Goal: Task Accomplishment & Management: Complete application form

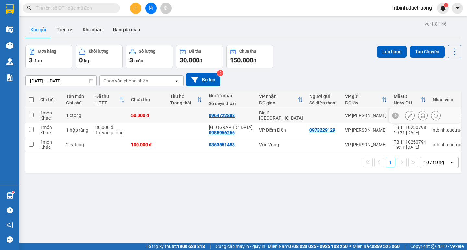
click at [32, 114] on input "checkbox" at bounding box center [31, 115] width 5 height 5
checkbox input "true"
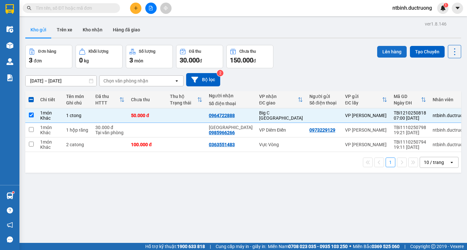
click at [377, 51] on button "Lên hàng" at bounding box center [391, 52] width 29 height 12
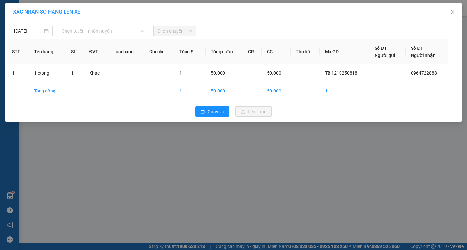
click at [118, 32] on span "Chọn tuyến - nhóm tuyến" at bounding box center [103, 31] width 83 height 10
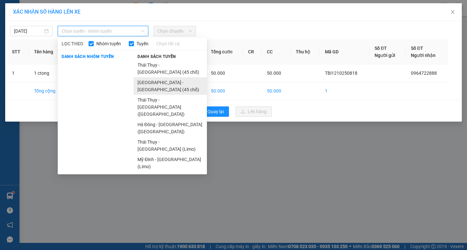
click at [151, 77] on li "Hà Nội - Thái Thụy (45 chỗ)" at bounding box center [169, 85] width 73 height 17
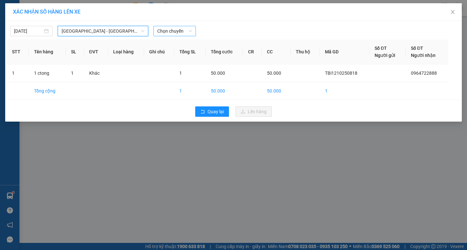
click at [177, 31] on span "Chọn chuyến" at bounding box center [174, 31] width 35 height 10
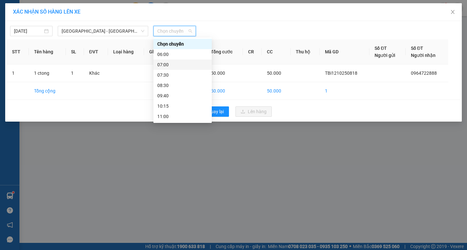
click at [167, 62] on div "07:00" at bounding box center [182, 64] width 51 height 7
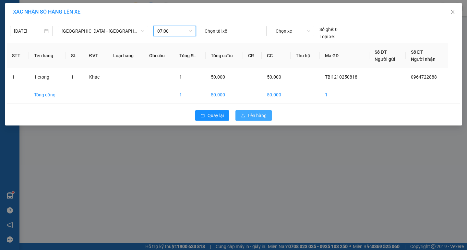
click at [246, 113] on button "Lên hàng" at bounding box center [253, 115] width 36 height 10
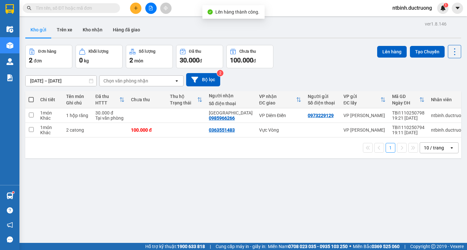
click at [140, 4] on div at bounding box center [150, 8] width 49 height 11
click at [136, 6] on icon "plus" at bounding box center [135, 8] width 5 height 5
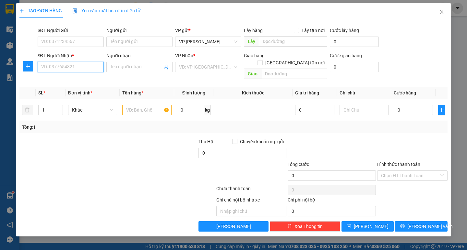
click at [60, 65] on input "SĐT Người Nhận *" at bounding box center [71, 67] width 66 height 10
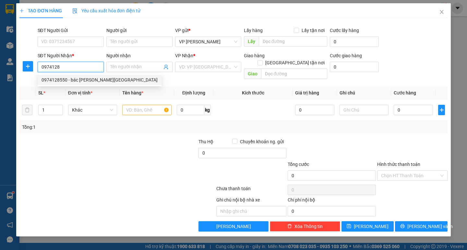
click at [80, 81] on div "0974128550 - bác Thiềng Thụy Phong" at bounding box center [99, 79] width 116 height 7
type input "0974128550"
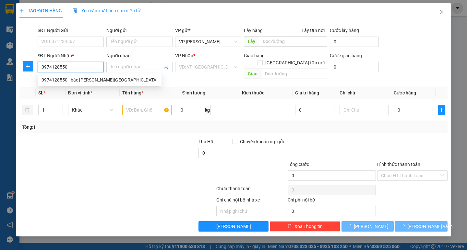
type input "bác Thiềng Thụy Phong"
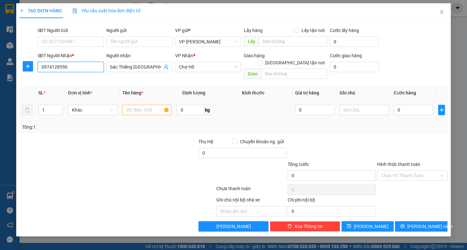
type input "0974128550"
click at [132, 106] on input "text" at bounding box center [146, 110] width 49 height 10
type input "1 xop"
click at [402, 105] on input "0" at bounding box center [412, 110] width 39 height 10
type input "5"
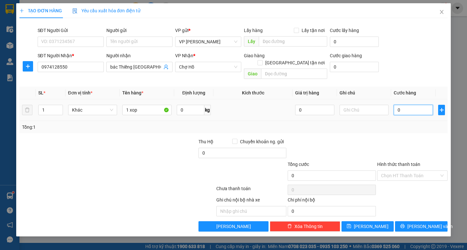
type input "5"
type input "50"
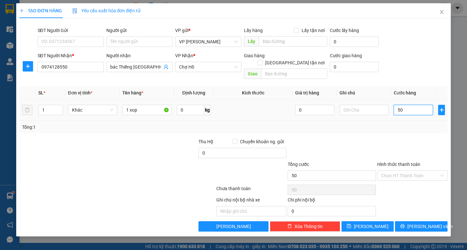
click at [402, 105] on input "50" at bounding box center [412, 110] width 39 height 10
type input "50.000"
click at [413, 171] on input "Hình thức thanh toán" at bounding box center [410, 176] width 58 height 10
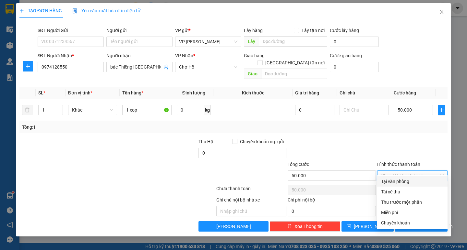
click at [412, 179] on div "Tại văn phòng" at bounding box center [412, 181] width 63 height 7
type input "0"
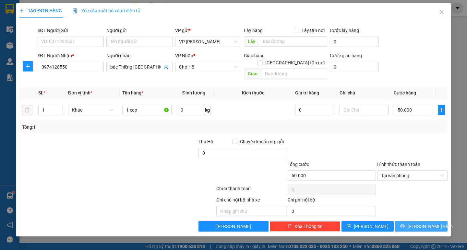
click at [413, 222] on button "Lưu và In" at bounding box center [421, 227] width 52 height 10
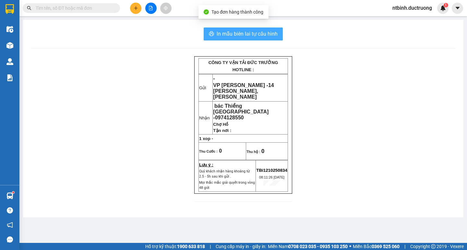
click at [265, 35] on span "In mẫu biên lai tự cấu hình" at bounding box center [246, 34] width 61 height 8
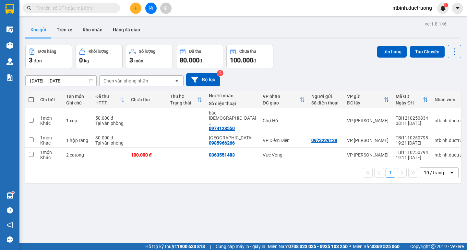
click at [133, 11] on button at bounding box center [135, 8] width 11 height 11
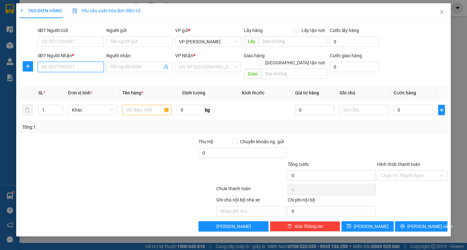
click at [64, 64] on input "SĐT Người Nhận *" at bounding box center [71, 67] width 66 height 10
drag, startPoint x: 77, startPoint y: 80, endPoint x: 67, endPoint y: 80, distance: 10.0
click at [77, 80] on div "0816304726" at bounding box center [70, 79] width 58 height 7
click at [206, 68] on span "Mỹ Đình" at bounding box center [208, 67] width 58 height 10
type input "0816304726"
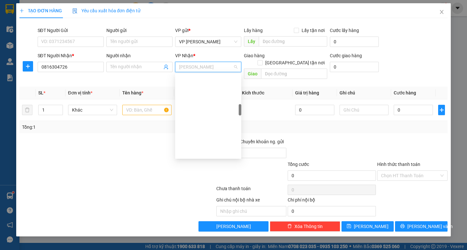
click at [206, 68] on span "Mỹ Đình" at bounding box center [208, 67] width 58 height 10
click at [198, 69] on span "Mỹ Đình" at bounding box center [208, 67] width 58 height 10
type input "v"
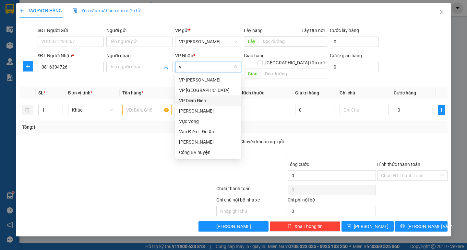
click at [195, 97] on div "VP Diêm Điền" at bounding box center [208, 100] width 58 height 7
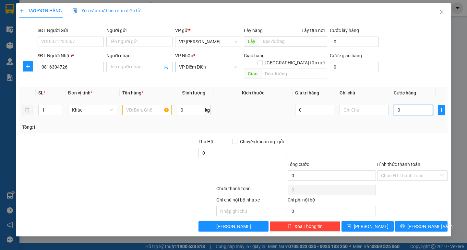
click at [407, 106] on input "0" at bounding box center [412, 110] width 39 height 10
type input "3"
type input "30"
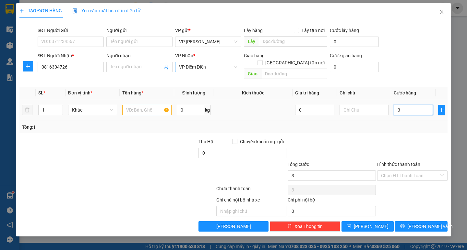
type input "30"
click at [407, 106] on input "30" at bounding box center [412, 110] width 39 height 10
type input "30.000"
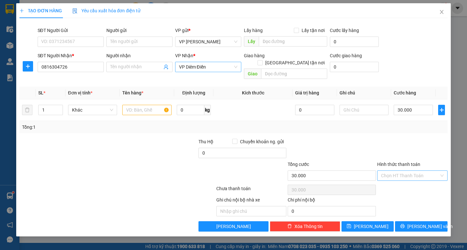
click at [404, 171] on input "Hình thức thanh toán" at bounding box center [410, 176] width 58 height 10
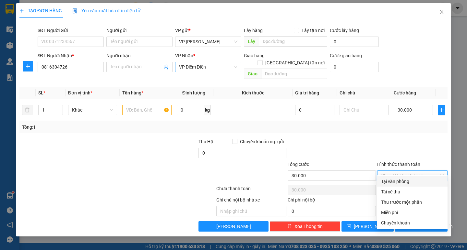
click at [405, 178] on div "Tại văn phòng" at bounding box center [412, 181] width 63 height 7
type input "0"
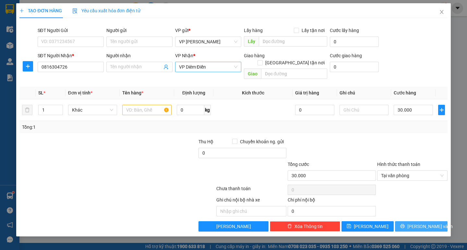
click at [424, 223] on span "Lưu và In" at bounding box center [429, 226] width 45 height 7
click at [150, 105] on input "text" at bounding box center [146, 110] width 49 height 10
type input "ho so"
click at [423, 223] on span "Lưu và In" at bounding box center [429, 226] width 45 height 7
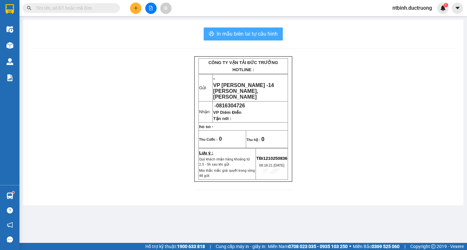
click at [252, 28] on button "In mẫu biên lai tự cấu hình" at bounding box center [242, 34] width 79 height 13
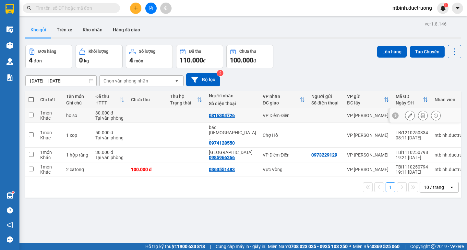
click at [160, 118] on td at bounding box center [147, 116] width 39 height 15
checkbox input "true"
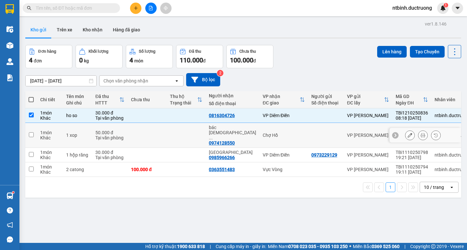
click at [160, 127] on td at bounding box center [147, 135] width 39 height 25
checkbox input "true"
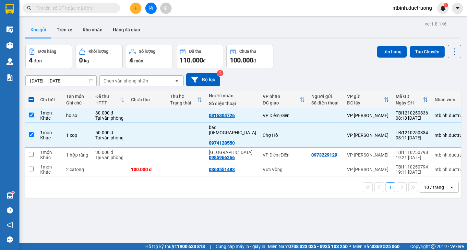
click at [151, 10] on button at bounding box center [150, 8] width 11 height 11
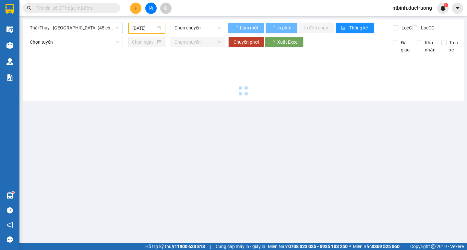
click at [72, 25] on span "Thái Thụy - Hà Nội (45 chỗ)" at bounding box center [74, 28] width 89 height 10
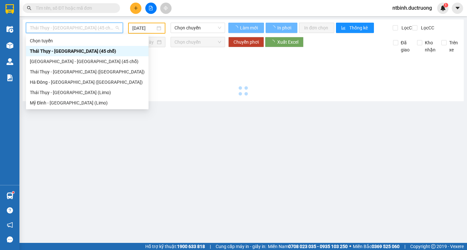
type input "12/10/2025"
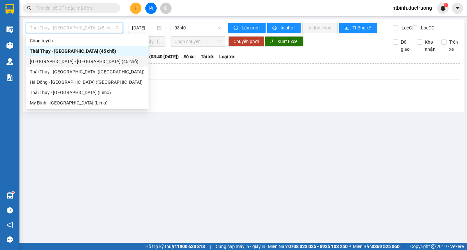
click at [63, 60] on div "Hà Nội - Thái Thụy (45 chỗ)" at bounding box center [87, 61] width 115 height 7
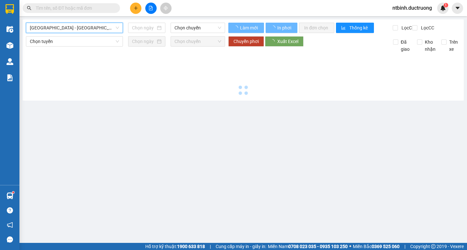
type input "12/10/2025"
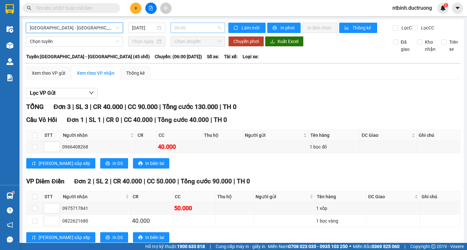
click at [195, 26] on span "06:00" at bounding box center [197, 28] width 47 height 10
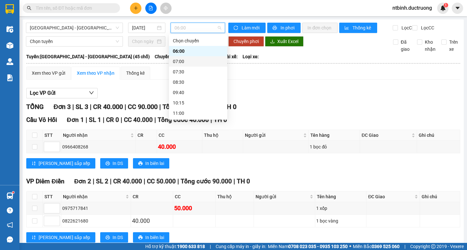
click at [191, 59] on div "07:00" at bounding box center [198, 61] width 51 height 7
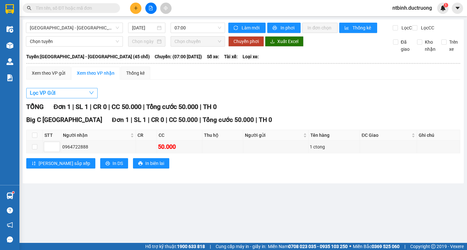
click at [47, 97] on span "Lọc VP Gửi" at bounding box center [43, 93] width 26 height 8
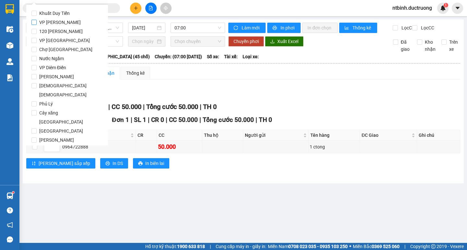
click at [56, 22] on span "VP [PERSON_NAME]" at bounding box center [60, 22] width 47 height 9
click at [37, 22] on input "VP [PERSON_NAME]" at bounding box center [33, 22] width 5 height 5
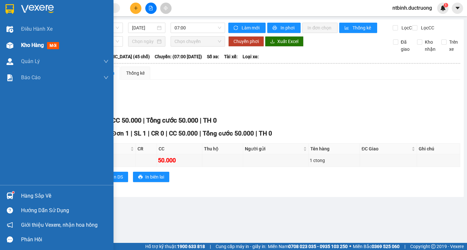
click at [23, 45] on span "Kho hàng" at bounding box center [32, 45] width 23 height 6
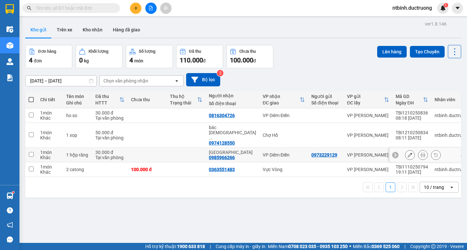
click at [148, 148] on td at bounding box center [147, 155] width 39 height 15
checkbox input "true"
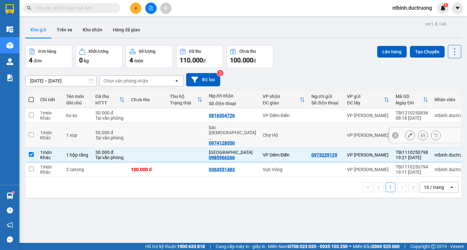
click at [151, 132] on td at bounding box center [147, 135] width 39 height 25
checkbox input "true"
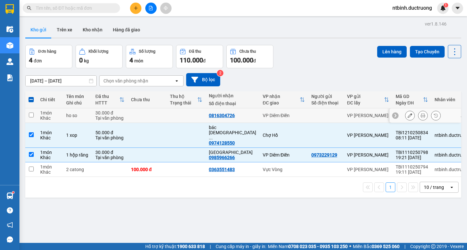
click at [156, 114] on td at bounding box center [147, 116] width 39 height 15
checkbox input "true"
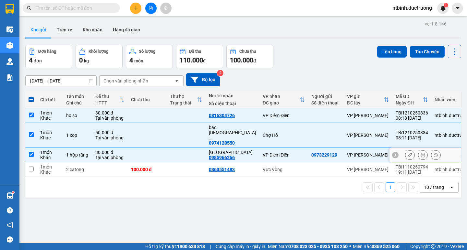
click at [167, 148] on td at bounding box center [147, 155] width 39 height 15
checkbox input "false"
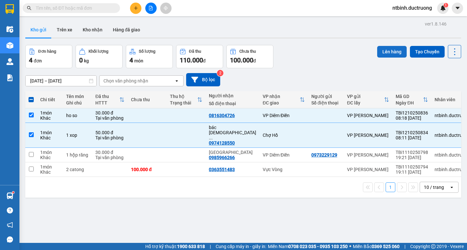
click at [378, 53] on button "Lên hàng" at bounding box center [391, 52] width 29 height 12
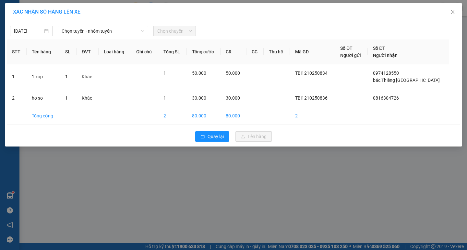
click at [110, 24] on div "12/10/2025 Chọn tuyến - nhóm tuyến Chọn chuyến" at bounding box center [233, 30] width 453 height 14
click at [123, 32] on span "Chọn tuyến - nhóm tuyến" at bounding box center [103, 31] width 83 height 10
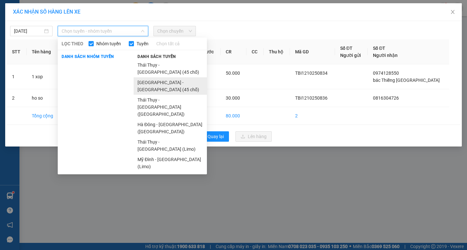
click at [156, 77] on li "Hà Nội - Thái Thụy (45 chỗ)" at bounding box center [169, 85] width 73 height 17
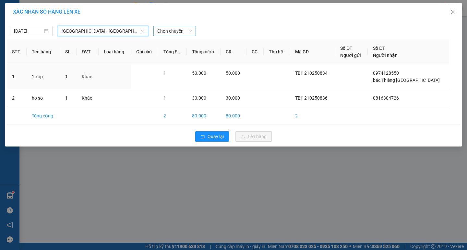
click at [165, 30] on span "Chọn chuyến" at bounding box center [174, 31] width 35 height 10
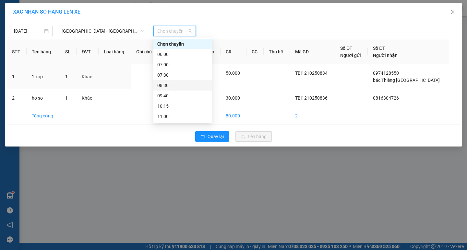
click at [172, 85] on div "08:30" at bounding box center [182, 85] width 51 height 7
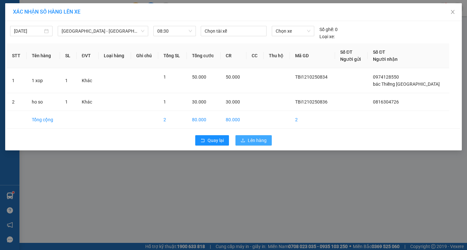
click at [251, 142] on span "Lên hàng" at bounding box center [257, 140] width 19 height 7
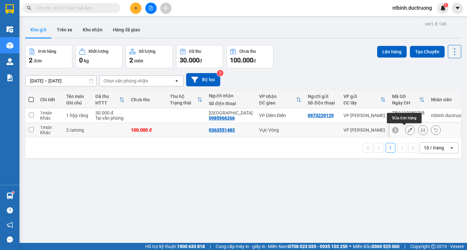
click at [407, 133] on icon at bounding box center [409, 130] width 5 height 5
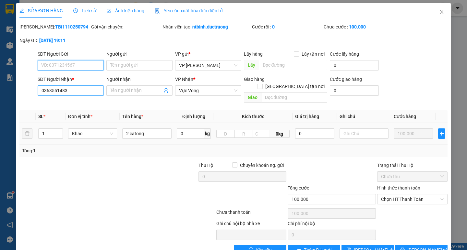
type input "0363551483"
type input "100.000"
drag, startPoint x: 92, startPoint y: 94, endPoint x: 0, endPoint y: 94, distance: 92.0
click at [0, 94] on div "SỬA ĐƠN HÀNG Lịch sử Ảnh kiện hàng Yêu cầu xuất hóa đơn điện tử Total Paid Fee …" at bounding box center [233, 125] width 467 height 250
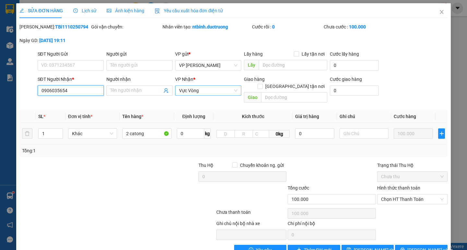
click at [214, 95] on span "Vực Vòng" at bounding box center [208, 91] width 58 height 10
type input "0906035654"
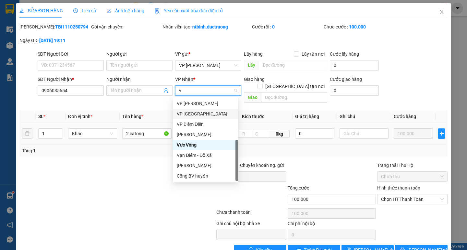
type input "vp"
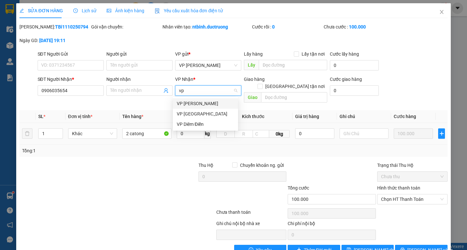
click at [189, 123] on div "VP Diêm Điền" at bounding box center [205, 124] width 57 height 7
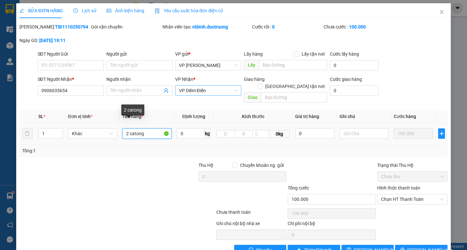
drag, startPoint x: 146, startPoint y: 126, endPoint x: 106, endPoint y: 138, distance: 41.9
click at [106, 138] on div "SL * Đơn vị tính * Tên hàng * Định lượng Kích thước Giá trị hàng Ghi chú Cước h…" at bounding box center [232, 133] width 427 height 47
type input "1 xe đạp"
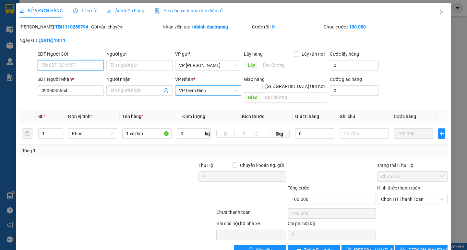
click at [70, 65] on input "SĐT Người Gửi" at bounding box center [71, 65] width 66 height 10
type input "0"
drag, startPoint x: 75, startPoint y: 93, endPoint x: 32, endPoint y: 95, distance: 42.5
click at [32, 95] on div "SĐT Người Nhận * 0906035654 0906035654 Người nhận Tên người nhận VP Nhận * VP D…" at bounding box center [233, 91] width 429 height 30
click at [50, 60] on div "SĐT Người Gửi" at bounding box center [71, 56] width 66 height 10
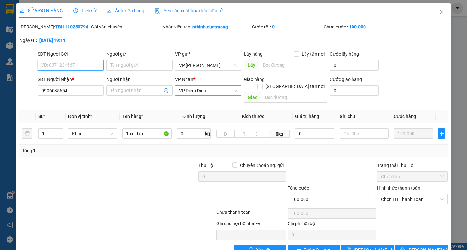
click at [51, 64] on input "SĐT Người Gửi" at bounding box center [71, 65] width 66 height 10
paste input "0906035654"
type input "0906035654"
drag, startPoint x: 80, startPoint y: 89, endPoint x: 10, endPoint y: 91, distance: 70.0
click at [10, 91] on div "SỬA ĐƠN HÀNG Lịch sử Ảnh kiện hàng Yêu cầu xuất hóa đơn điện tử Total Paid Fee …" at bounding box center [233, 125] width 467 height 250
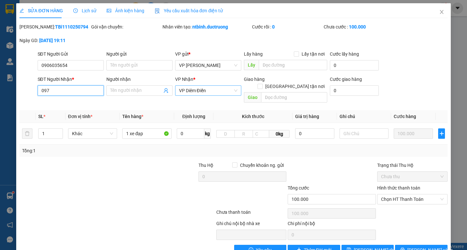
type input "0977"
click at [418, 247] on span "Lưu và In" at bounding box center [429, 250] width 45 height 7
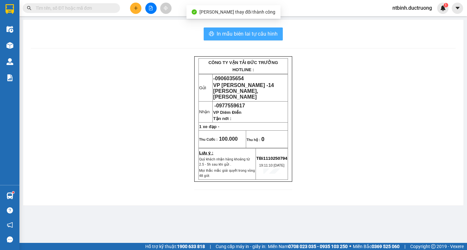
click at [232, 34] on span "In mẫu biên lai tự cấu hình" at bounding box center [246, 34] width 61 height 8
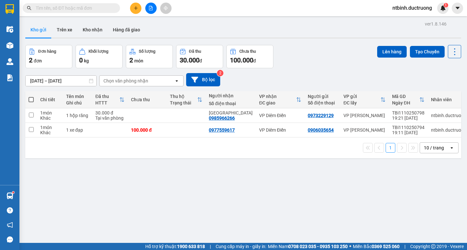
click at [142, 7] on div at bounding box center [150, 8] width 49 height 11
click at [134, 8] on icon "plus" at bounding box center [135, 8] width 5 height 5
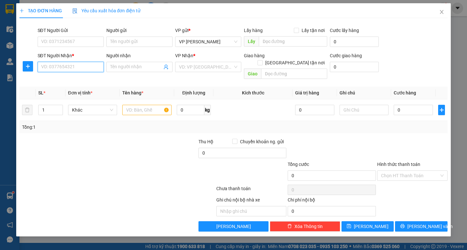
click at [77, 70] on input "SĐT Người Nhận *" at bounding box center [71, 67] width 66 height 10
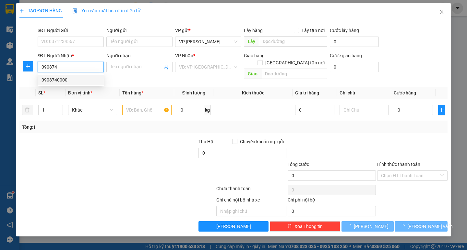
click at [83, 80] on div "0908740000" at bounding box center [70, 79] width 58 height 7
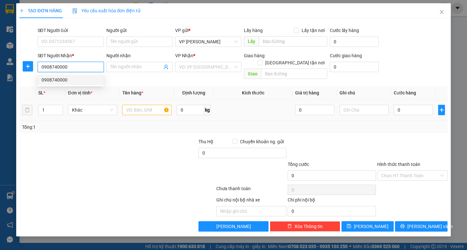
type input "0908740000"
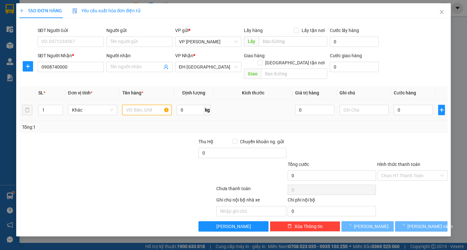
click at [152, 105] on input "text" at bounding box center [146, 110] width 49 height 10
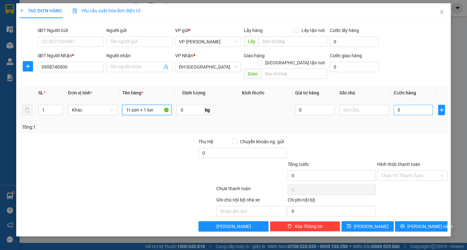
type input "1t sơn + 1 lon"
click at [404, 106] on input "0" at bounding box center [412, 110] width 39 height 10
click at [395, 106] on input "0" at bounding box center [412, 110] width 39 height 10
click at [405, 138] on div at bounding box center [412, 149] width 72 height 23
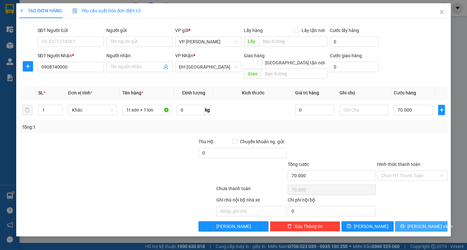
click at [415, 224] on button "Lưu và In" at bounding box center [421, 227] width 52 height 10
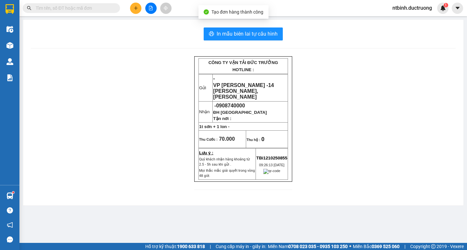
click at [237, 26] on div "In mẫu biên lai tự cấu hình CÔNG TY VẬN TẢI ĐỨC TRƯỞNG HOTLINE : Gửi - VP Trần …" at bounding box center [243, 113] width 440 height 186
click at [237, 27] on div "In mẫu biên lai tự cấu hình CÔNG TY VẬN TẢI ĐỨC TRƯỞNG HOTLINE : Gửi - VP Trần …" at bounding box center [243, 113] width 440 height 186
drag, startPoint x: 237, startPoint y: 27, endPoint x: 237, endPoint y: 33, distance: 6.2
click at [237, 33] on div "In mẫu biên lai tự cấu hình CÔNG TY VẬN TẢI ĐỨC TRƯỞNG HOTLINE : Gửi - VP Trần …" at bounding box center [243, 113] width 440 height 186
click at [237, 33] on span "In mẫu biên lai tự cấu hình" at bounding box center [246, 34] width 61 height 8
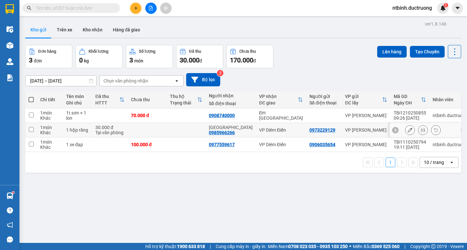
click at [176, 119] on td at bounding box center [186, 116] width 39 height 15
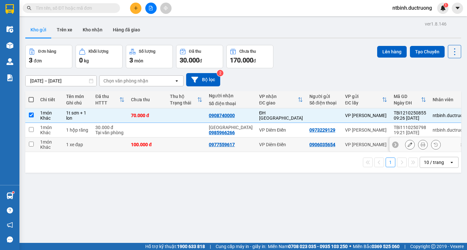
click at [193, 151] on td at bounding box center [186, 145] width 39 height 15
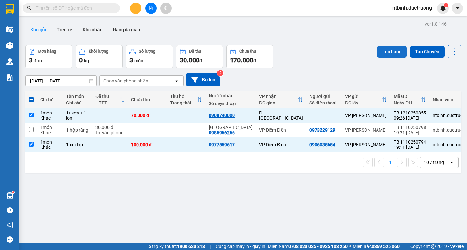
click at [397, 47] on button "Lên hàng" at bounding box center [391, 52] width 29 height 12
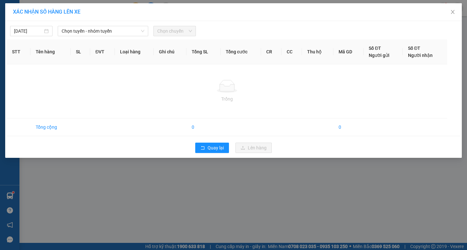
click at [114, 38] on div "12/10/2025 Chọn tuyến - nhóm tuyến Chọn chuyến STT Tên hàng SL ĐVT Loại hàng Gh…" at bounding box center [233, 89] width 456 height 137
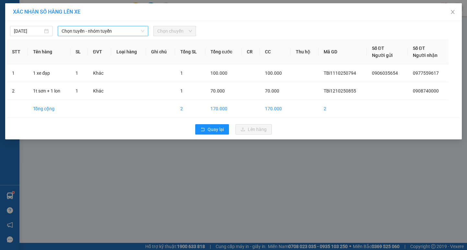
click at [135, 30] on span "Chọn tuyến - nhóm tuyến" at bounding box center [103, 31] width 83 height 10
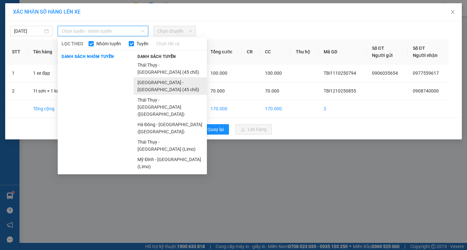
click at [162, 77] on li "Hà Nội - Thái Thụy (45 chỗ)" at bounding box center [169, 85] width 73 height 17
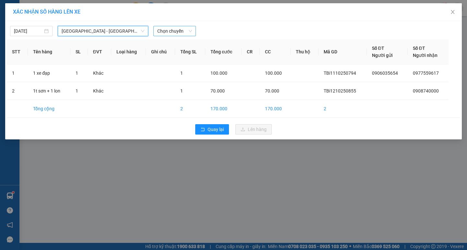
click at [167, 35] on span "Chọn chuyến" at bounding box center [174, 31] width 35 height 10
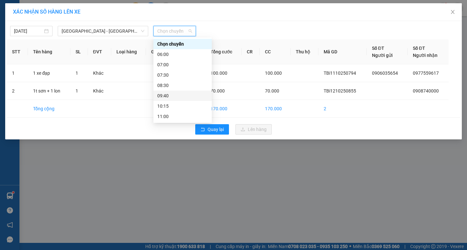
click at [169, 96] on div "09:40" at bounding box center [182, 95] width 51 height 7
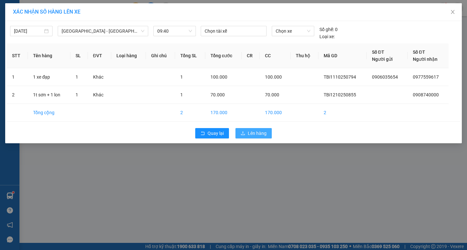
click at [244, 136] on span "upload" at bounding box center [242, 133] width 5 height 5
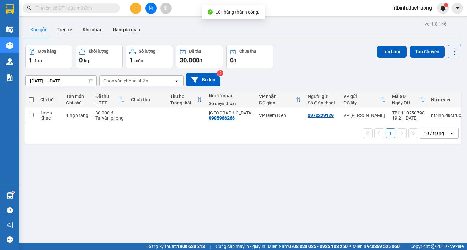
click at [152, 6] on icon "file-add" at bounding box center [150, 8] width 5 height 5
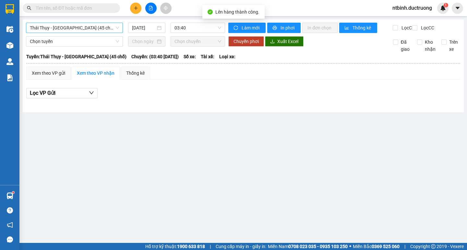
click at [66, 27] on span "Thái Thụy - Hà Nội (45 chỗ)" at bounding box center [74, 28] width 89 height 10
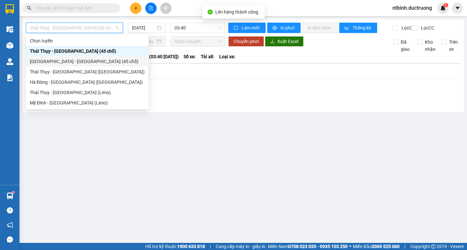
click at [57, 58] on div "Hà Nội - Thái Thụy (45 chỗ)" at bounding box center [87, 61] width 115 height 7
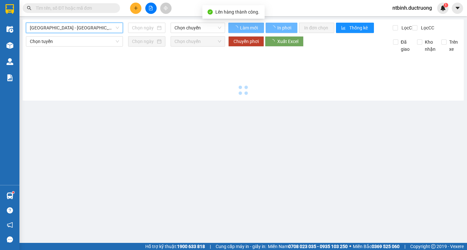
type input "12/10/2025"
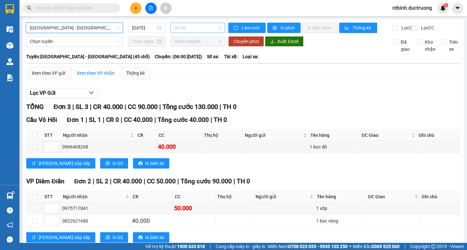
click at [185, 32] on span "06:00" at bounding box center [197, 28] width 47 height 10
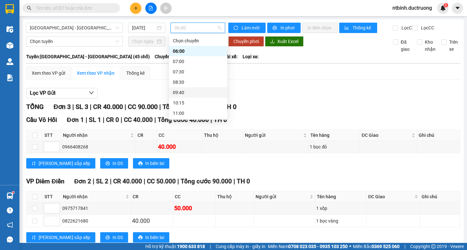
click at [187, 96] on div "09:40" at bounding box center [198, 92] width 51 height 7
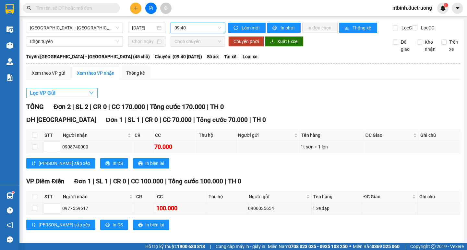
click at [69, 98] on button "Lọc VP Gửi" at bounding box center [61, 93] width 71 height 10
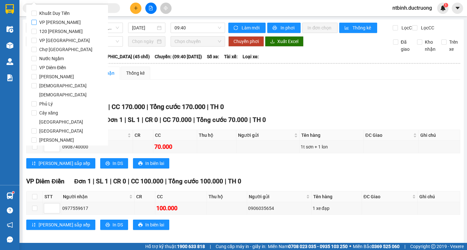
click at [49, 22] on span "VP [PERSON_NAME]" at bounding box center [60, 22] width 47 height 9
click at [37, 22] on input "VP [PERSON_NAME]" at bounding box center [33, 22] width 5 height 5
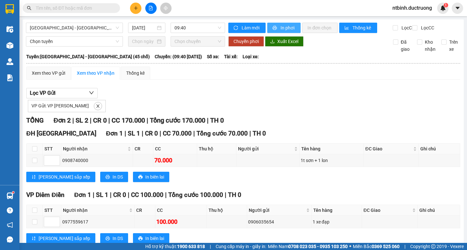
click at [280, 28] on span "In phơi" at bounding box center [287, 27] width 15 height 7
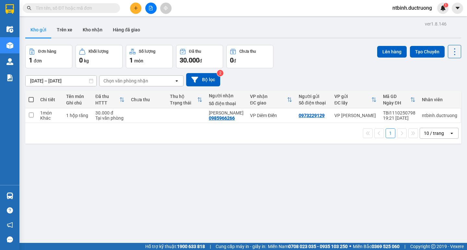
drag, startPoint x: 368, startPoint y: 237, endPoint x: 217, endPoint y: -1, distance: 281.5
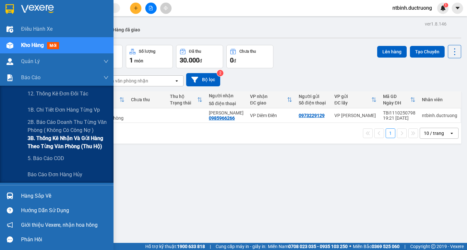
click at [51, 145] on span "3B. Thống kê nhận và gửi hàng theo từng văn phòng (thu hộ)" at bounding box center [68, 142] width 81 height 16
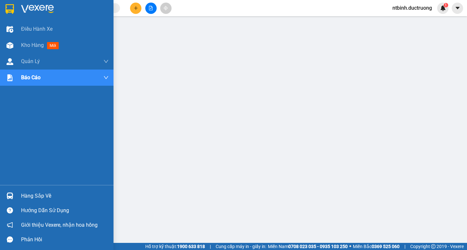
drag, startPoint x: 15, startPoint y: 49, endPoint x: 125, endPoint y: 2, distance: 120.0
click at [15, 49] on div at bounding box center [9, 45] width 11 height 11
